Goal: Check status: Check status

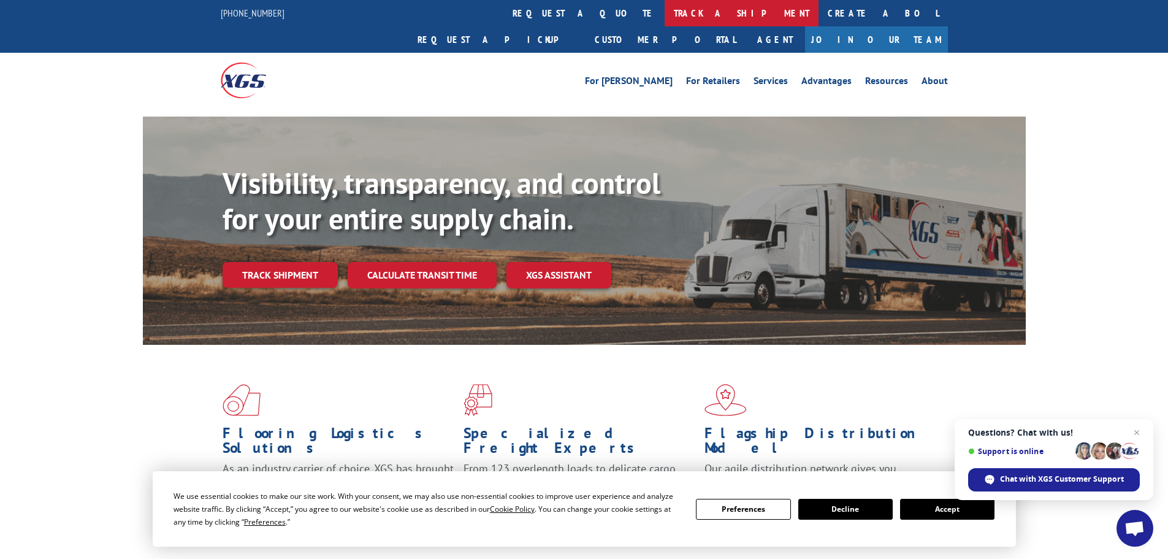
click at [665, 14] on link "track a shipment" at bounding box center [742, 13] width 154 height 26
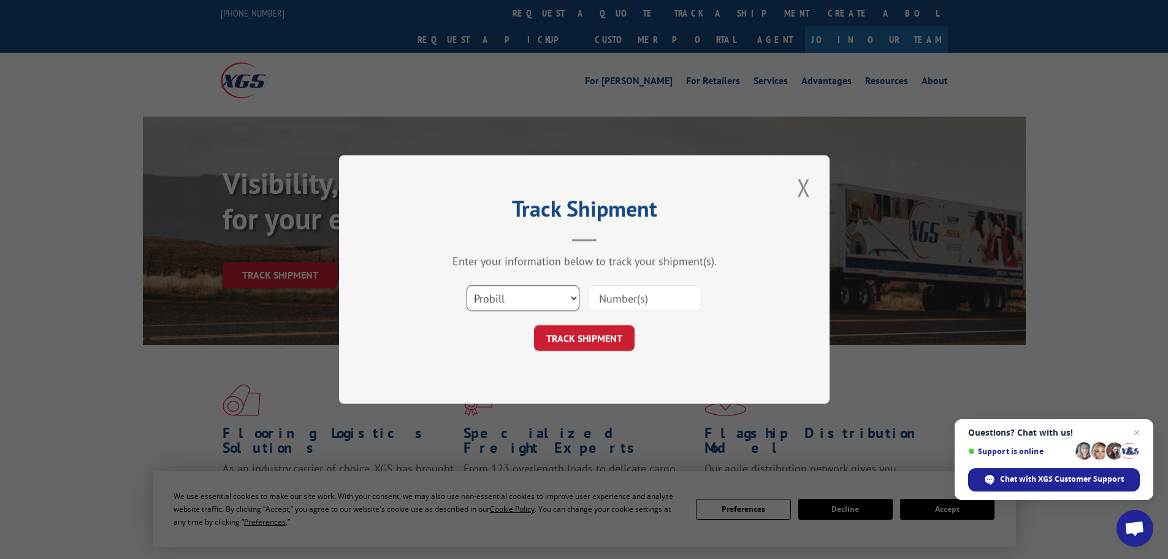
click at [534, 301] on select "Select category... Probill BOL PO" at bounding box center [523, 298] width 113 height 26
click at [538, 296] on select "Select category... Probill BOL PO" at bounding box center [523, 298] width 113 height 26
paste input "17059544"
type input "17059544"
click at [584, 334] on button "TRACK SHIPMENT" at bounding box center [584, 338] width 101 height 26
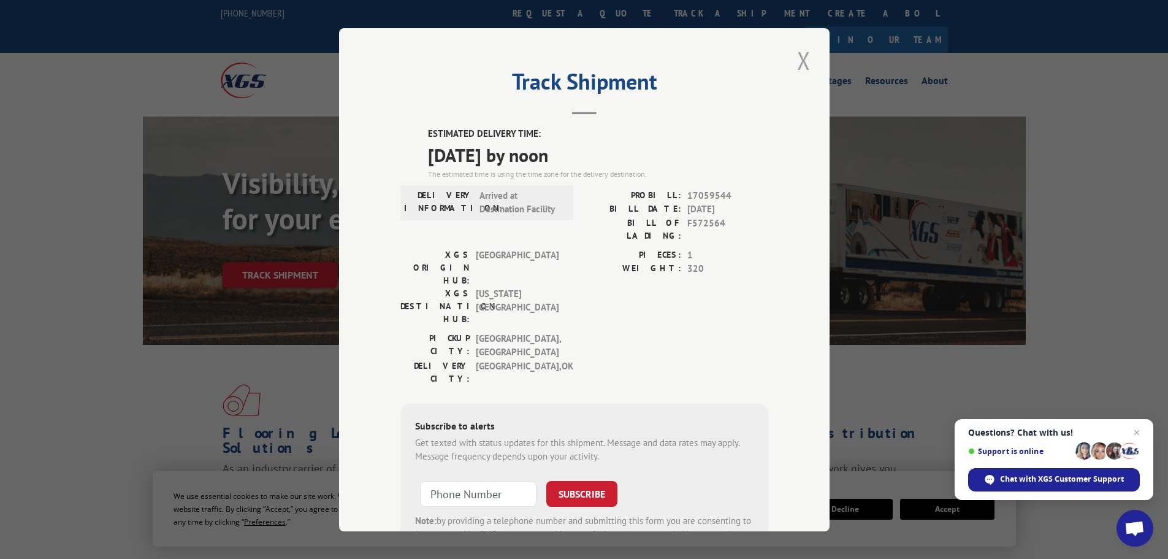
drag, startPoint x: 802, startPoint y: 55, endPoint x: 781, endPoint y: 53, distance: 21.5
click at [802, 55] on button "Close modal" at bounding box center [804, 61] width 21 height 34
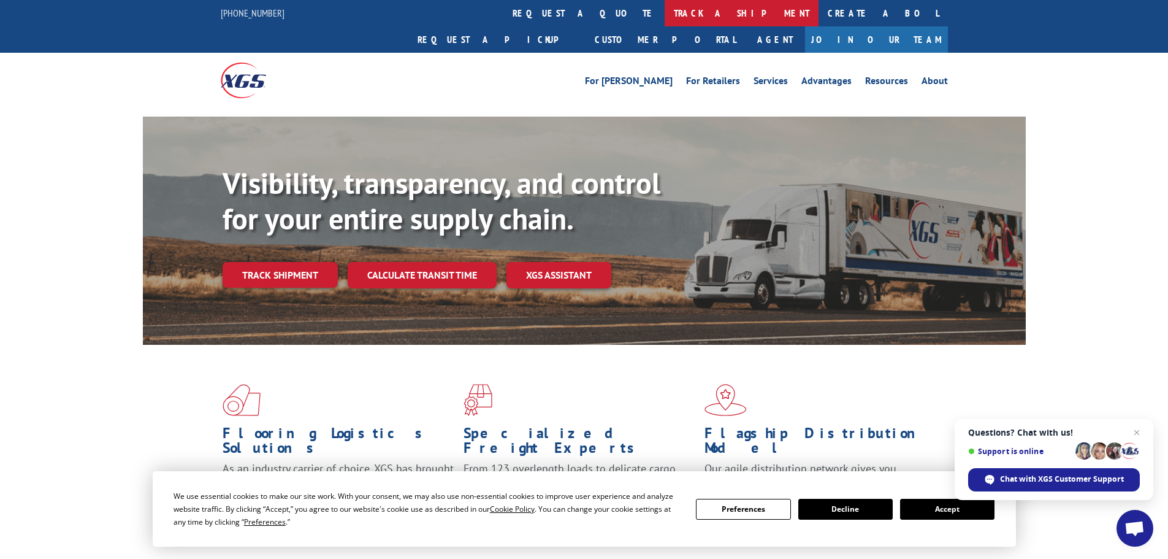
click at [665, 7] on link "track a shipment" at bounding box center [742, 13] width 154 height 26
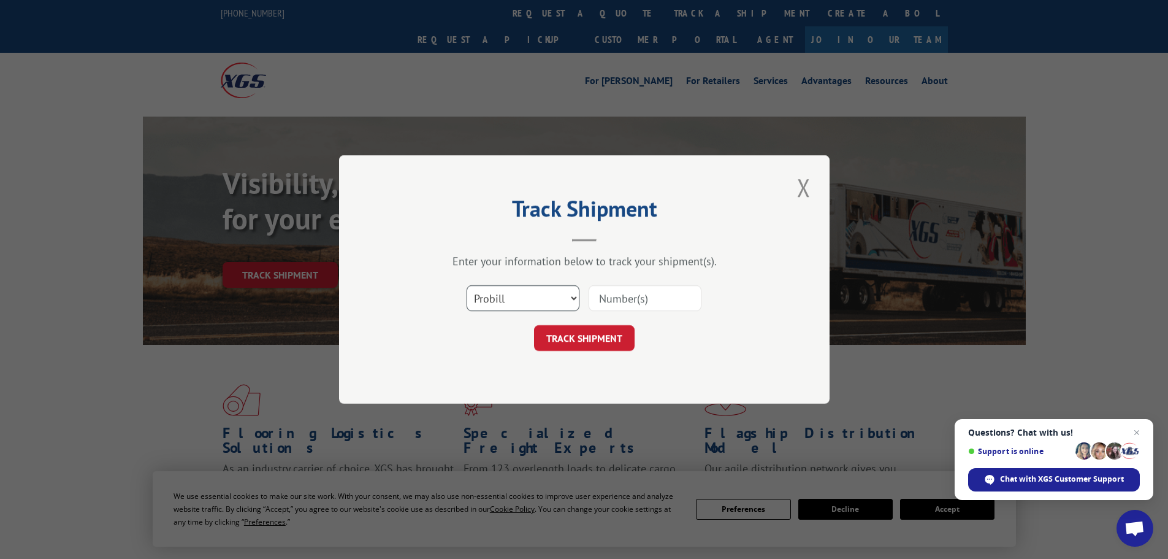
click at [532, 294] on select "Select category... Probill BOL PO" at bounding box center [523, 298] width 113 height 26
click at [467, 285] on select "Select category... Probill BOL PO" at bounding box center [523, 298] width 113 height 26
paste input "265605733"
type input "265605733"
click at [592, 340] on button "TRACK SHIPMENT" at bounding box center [584, 338] width 101 height 26
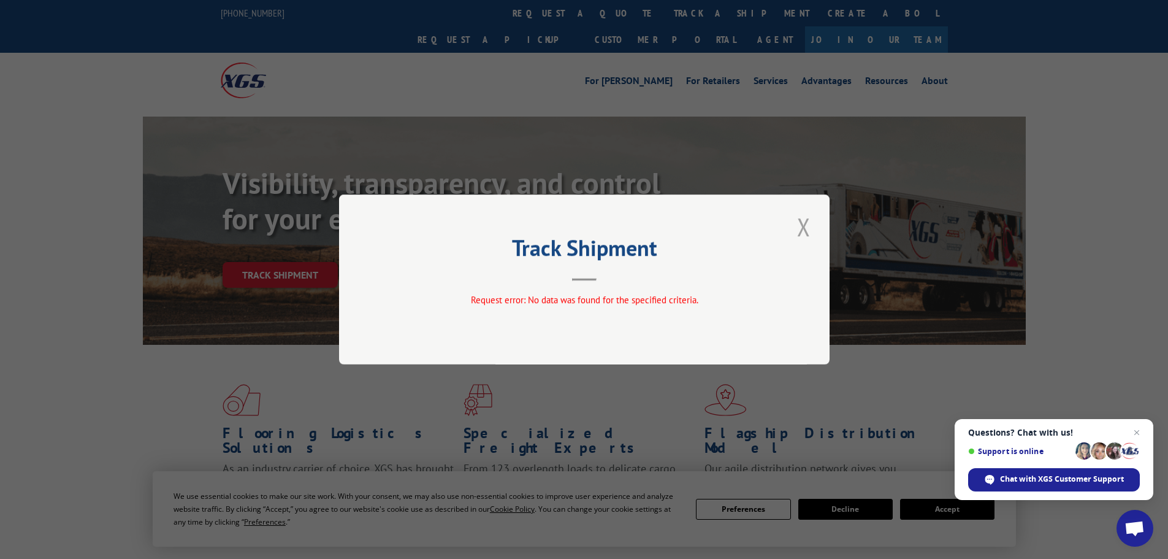
click at [803, 223] on button "Close modal" at bounding box center [804, 227] width 21 height 34
